Goal: Information Seeking & Learning: Learn about a topic

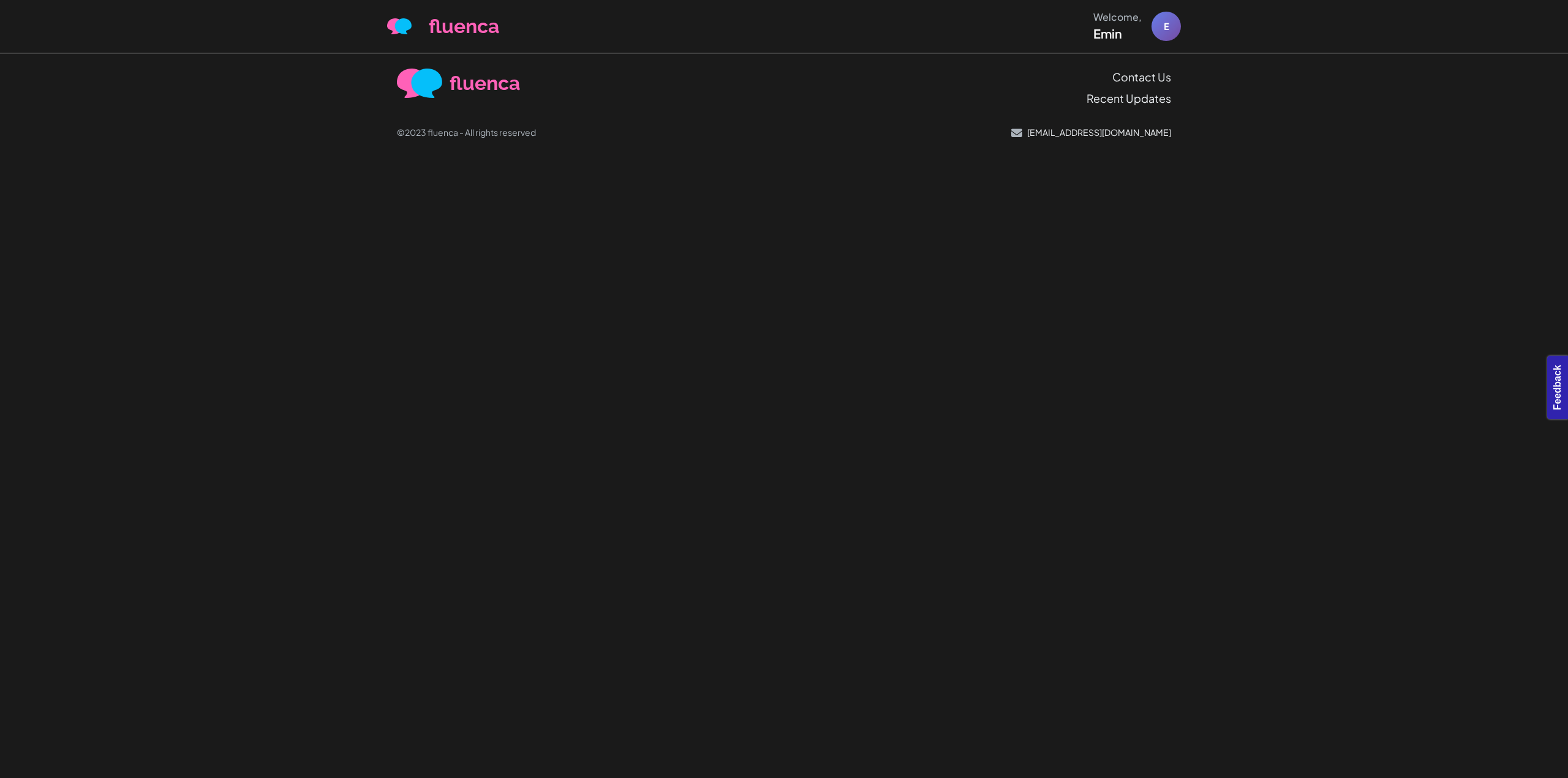
click at [625, 212] on body "fluenca Welcome, Emin E Help Account" at bounding box center [784, 389] width 1568 height 778
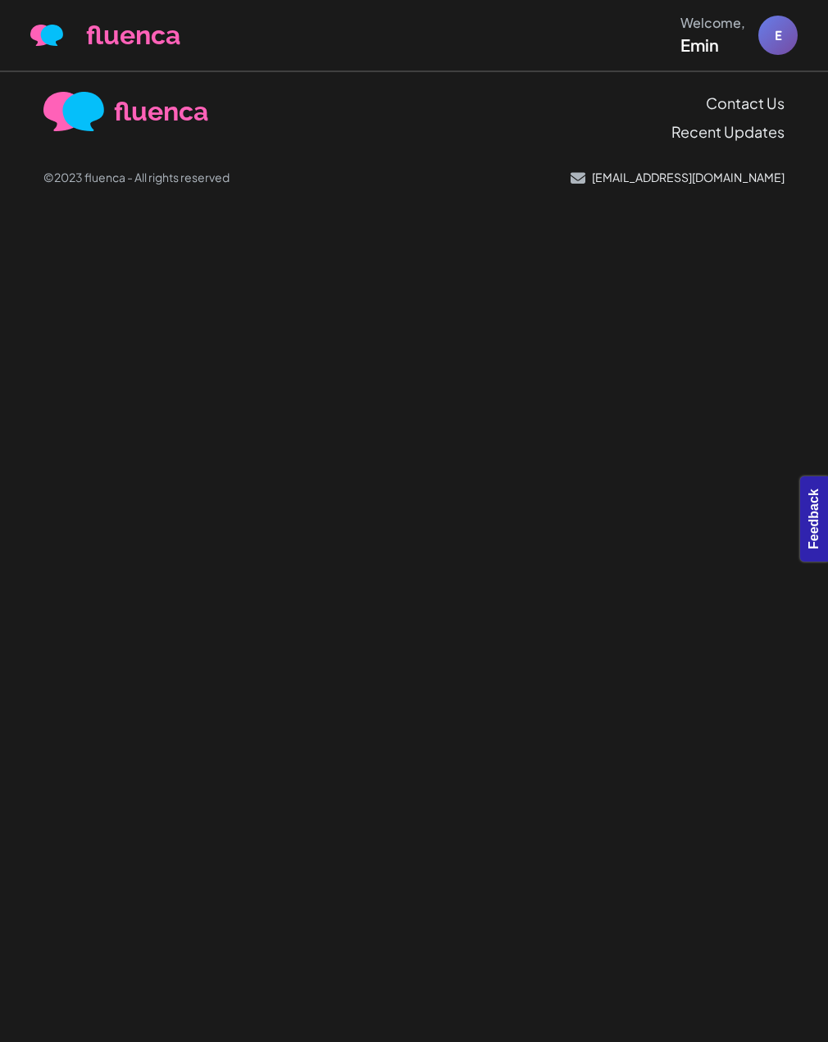
click at [697, 347] on body "fluenca Welcome, Emin E Help Account" at bounding box center [414, 521] width 828 height 1042
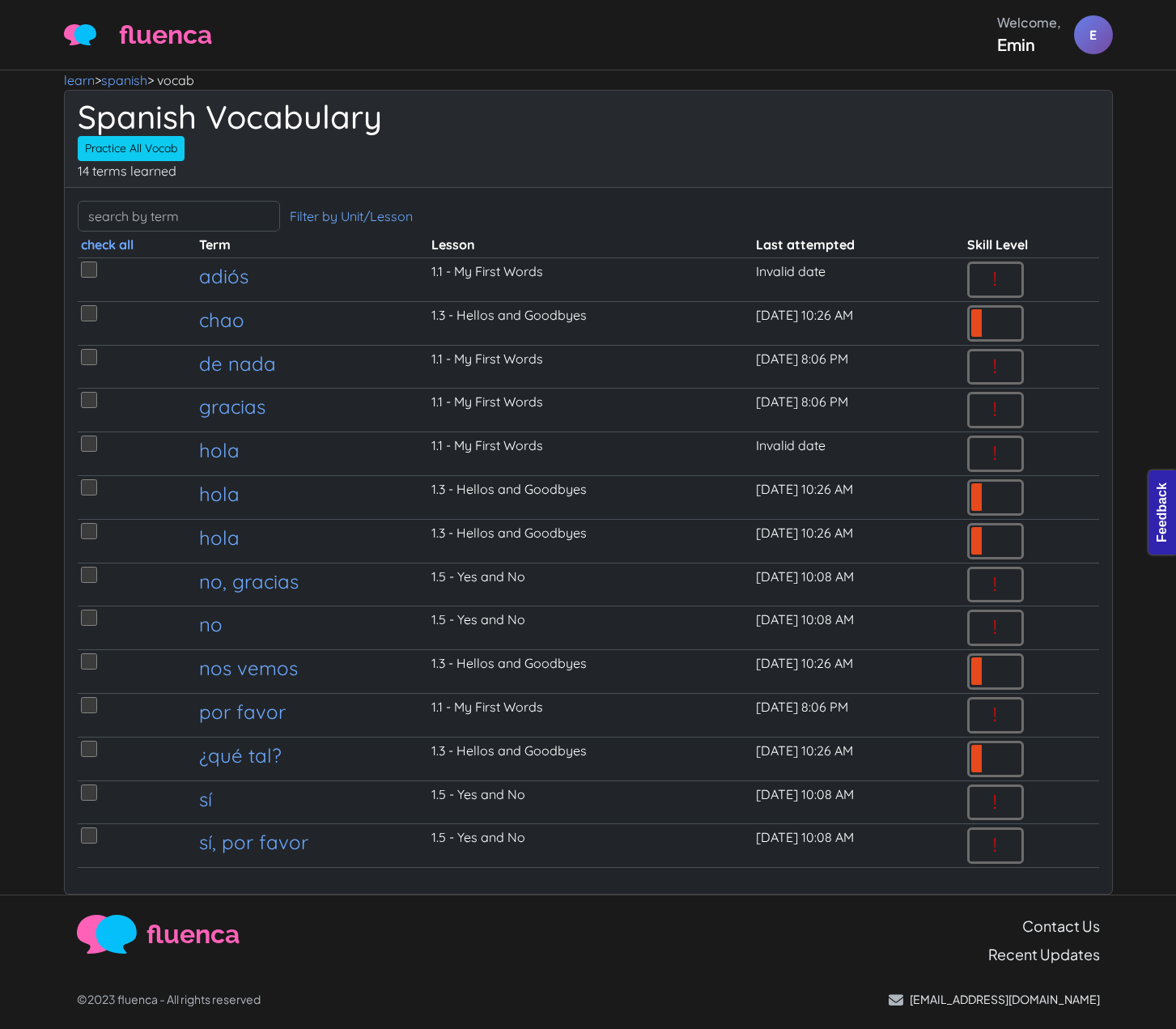
click at [757, 59] on header "fluenca Welcome, Emin E Help Account" at bounding box center [588, 35] width 1176 height 70
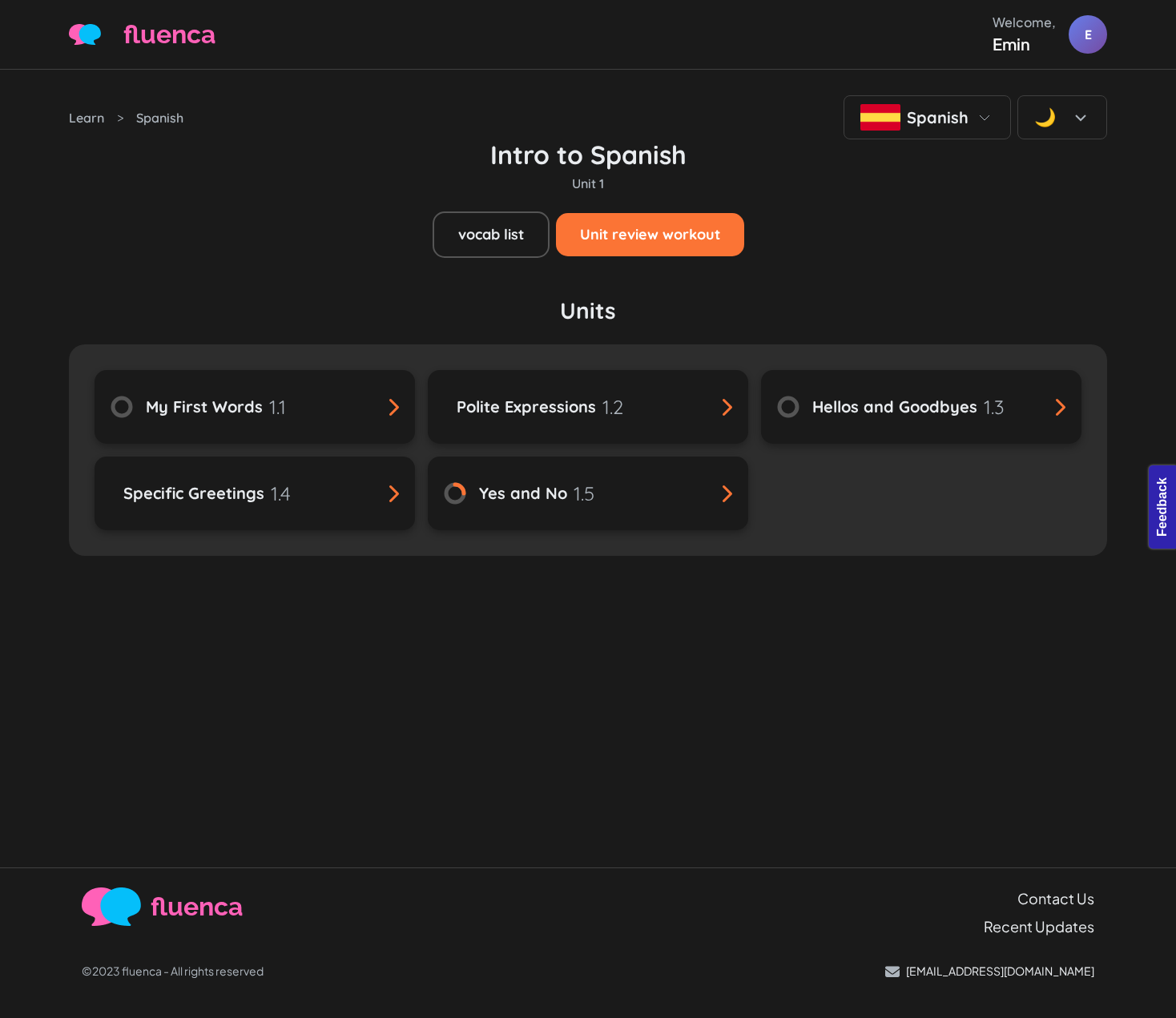
click at [892, 311] on h3 "Units" at bounding box center [588, 311] width 1038 height 29
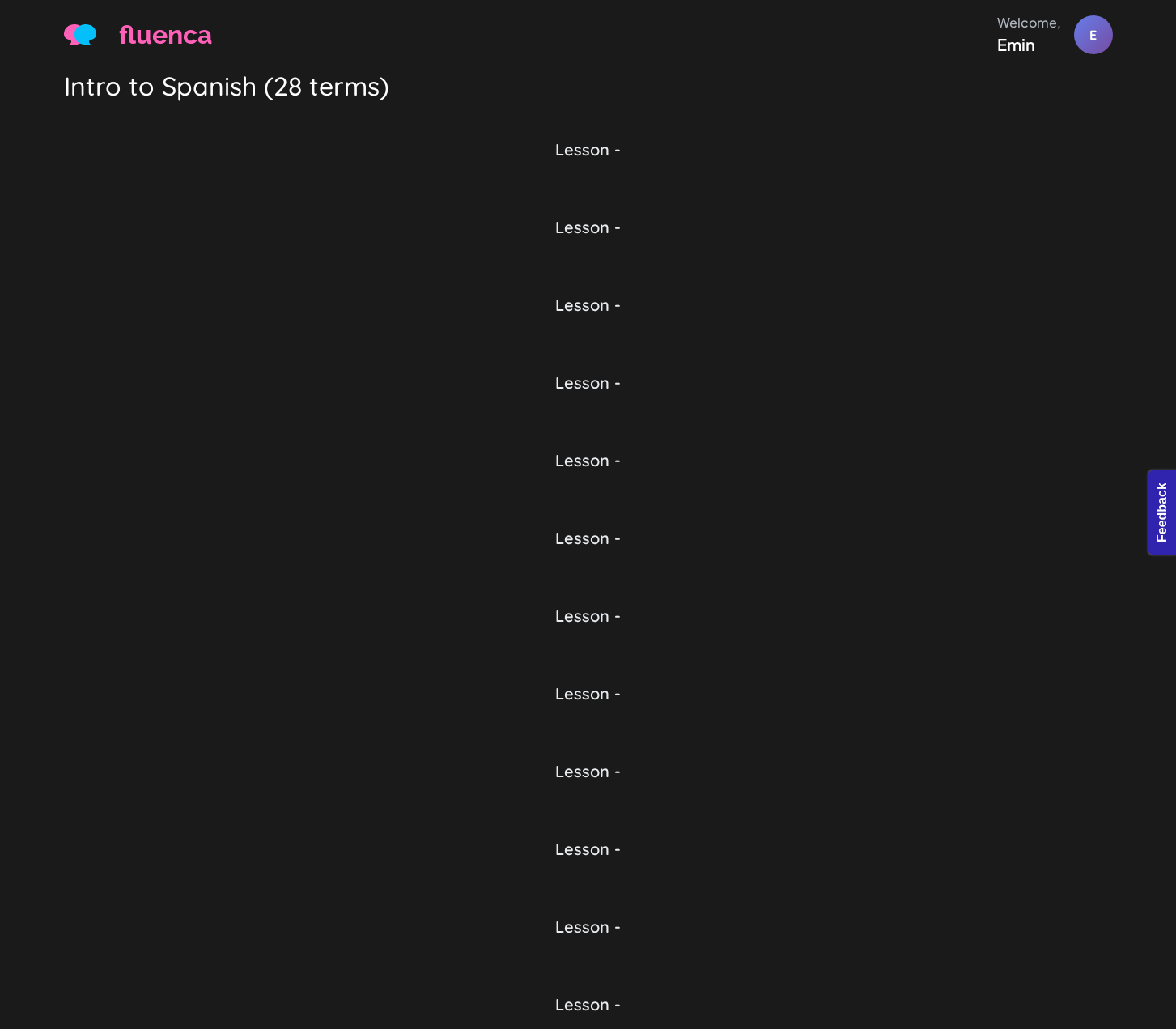
click at [812, 175] on div "Lesson -" at bounding box center [588, 159] width 1050 height 39
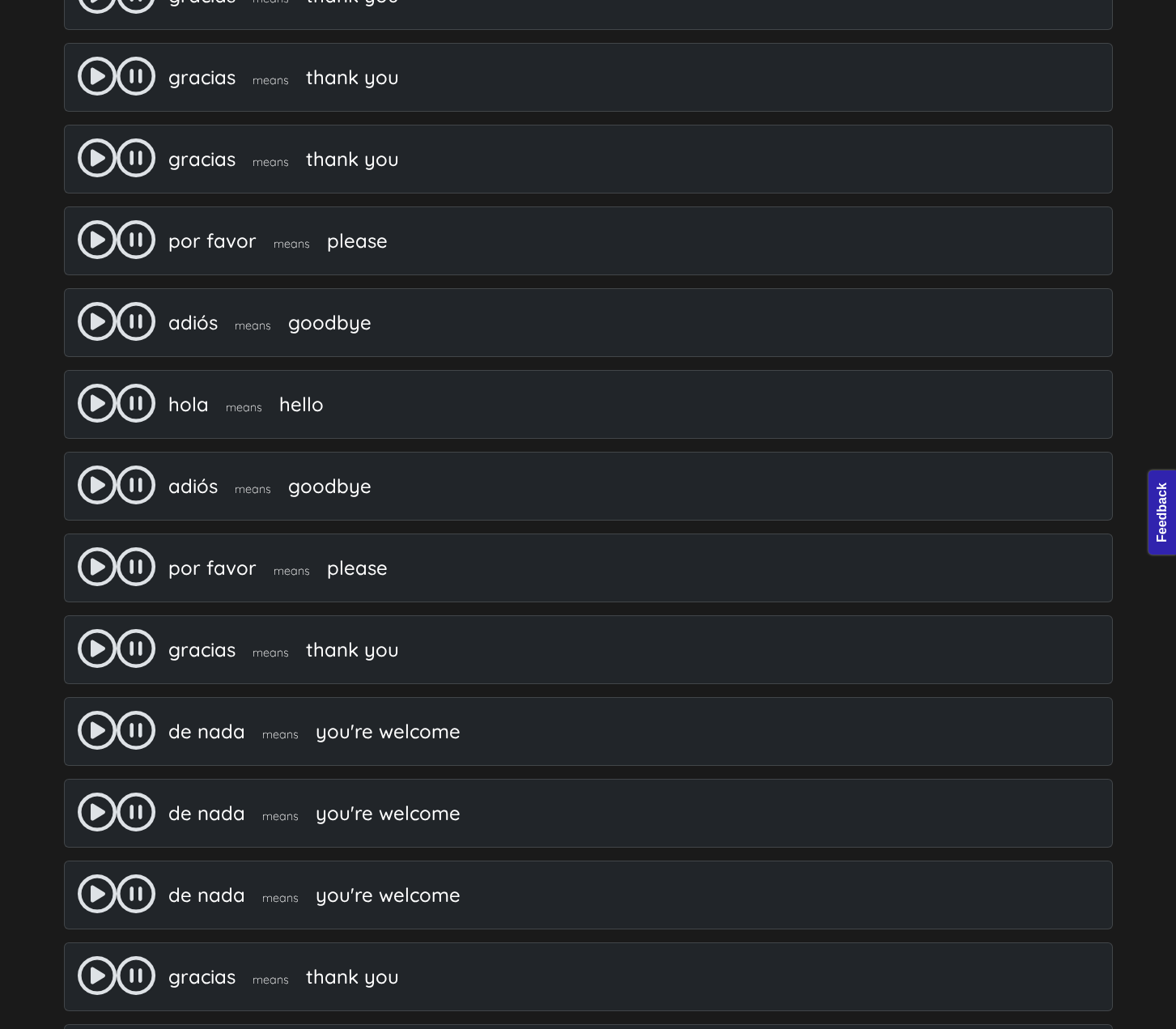
scroll to position [1372, 0]
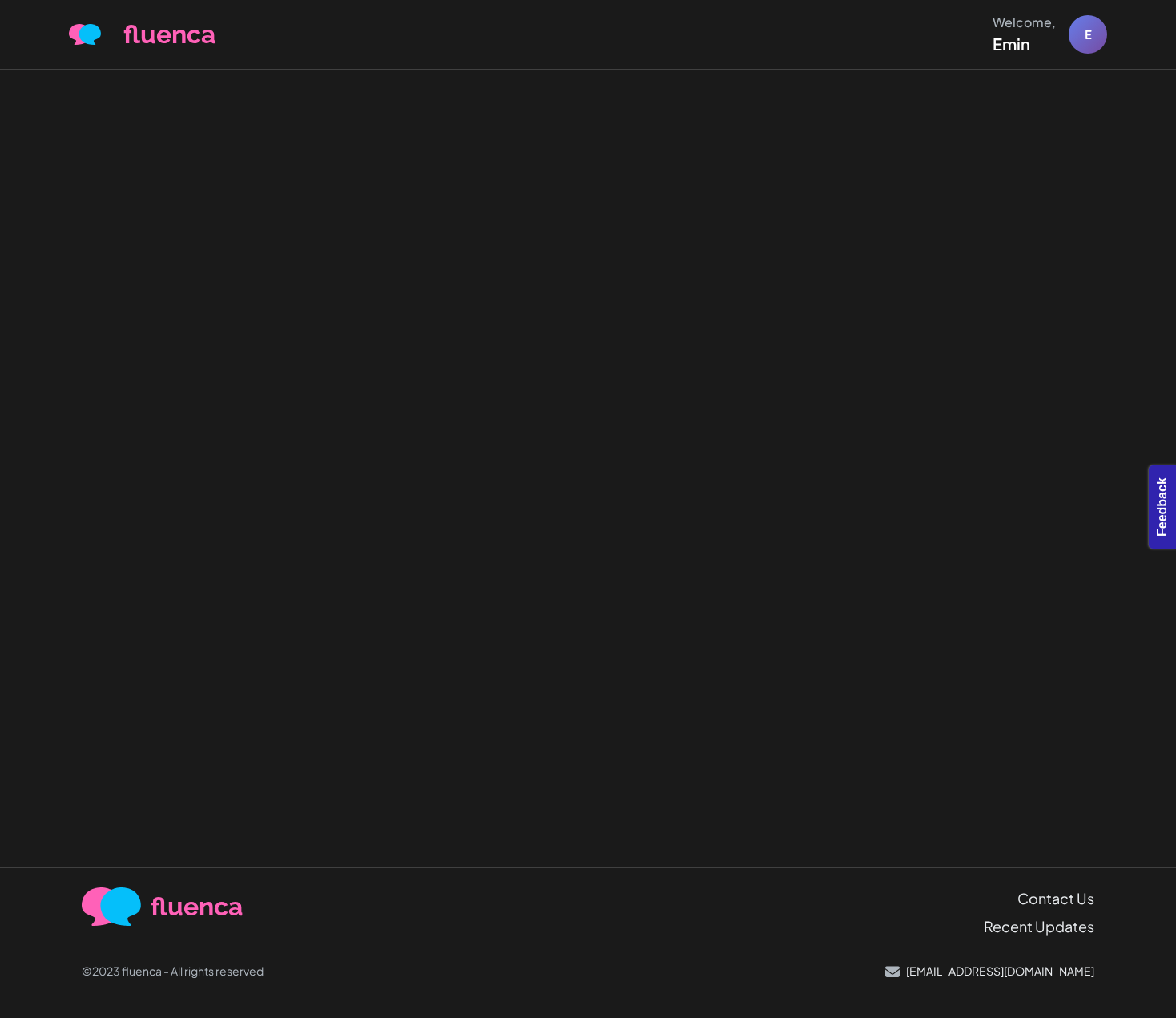
click at [457, 251] on div at bounding box center [588, 468] width 1176 height 798
drag, startPoint x: 851, startPoint y: 64, endPoint x: 1169, endPoint y: 23, distance: 320.6
click at [852, 64] on header "fluenca Welcome, Emin E Help Account" at bounding box center [588, 34] width 1176 height 69
